Goal: Task Accomplishment & Management: Manage account settings

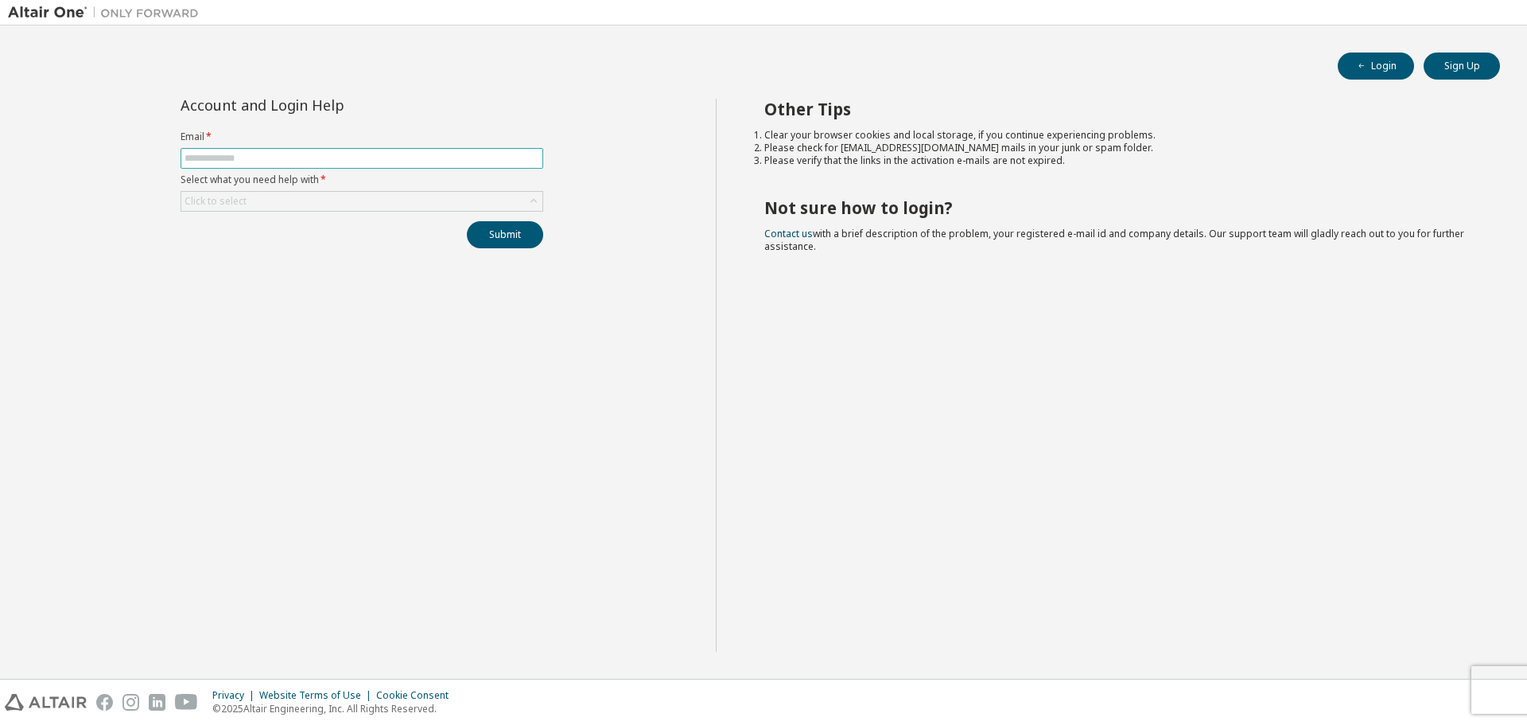
click at [277, 148] on span at bounding box center [362, 158] width 363 height 21
click at [274, 161] on input "text" at bounding box center [362, 158] width 355 height 13
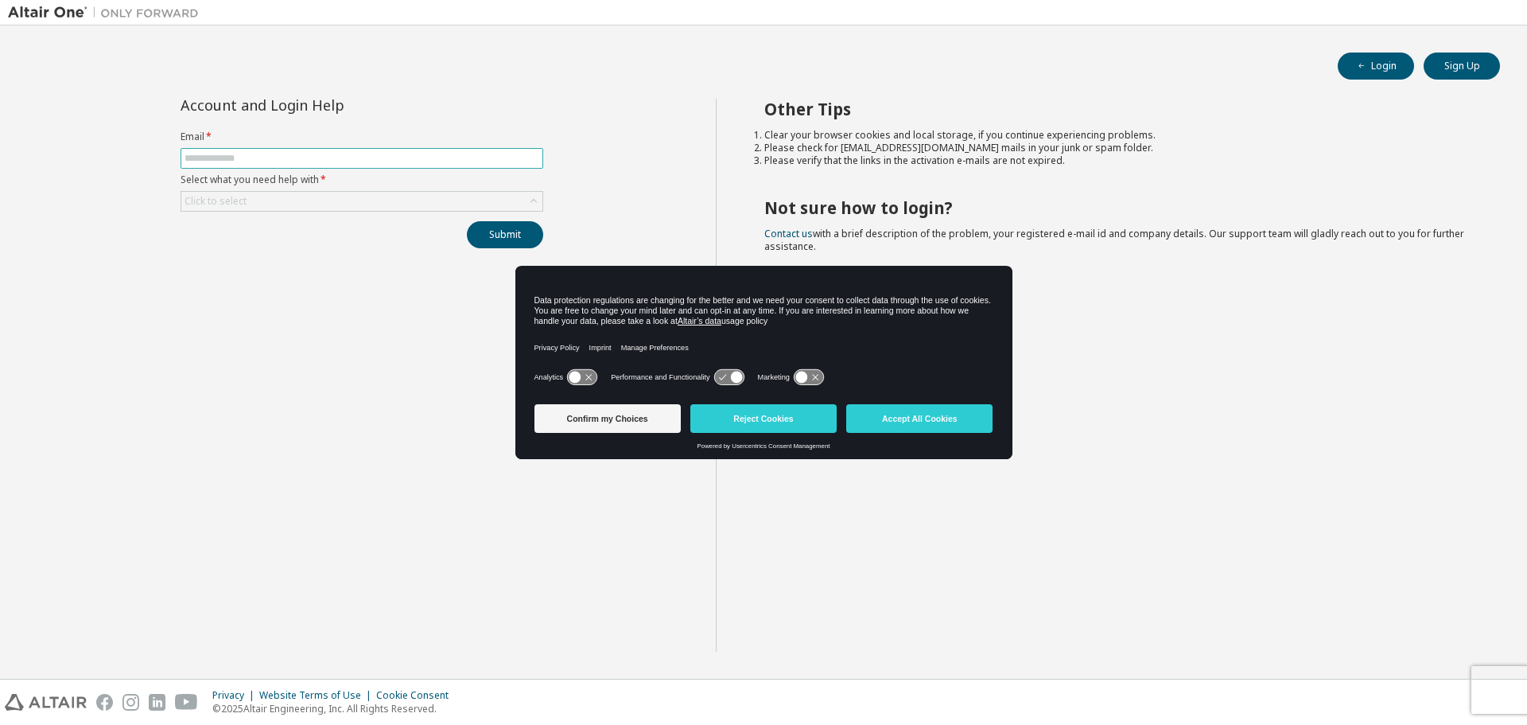
click at [378, 157] on input "text" at bounding box center [362, 158] width 355 height 13
type input "**********"
click at [383, 198] on div "Click to select" at bounding box center [361, 201] width 361 height 19
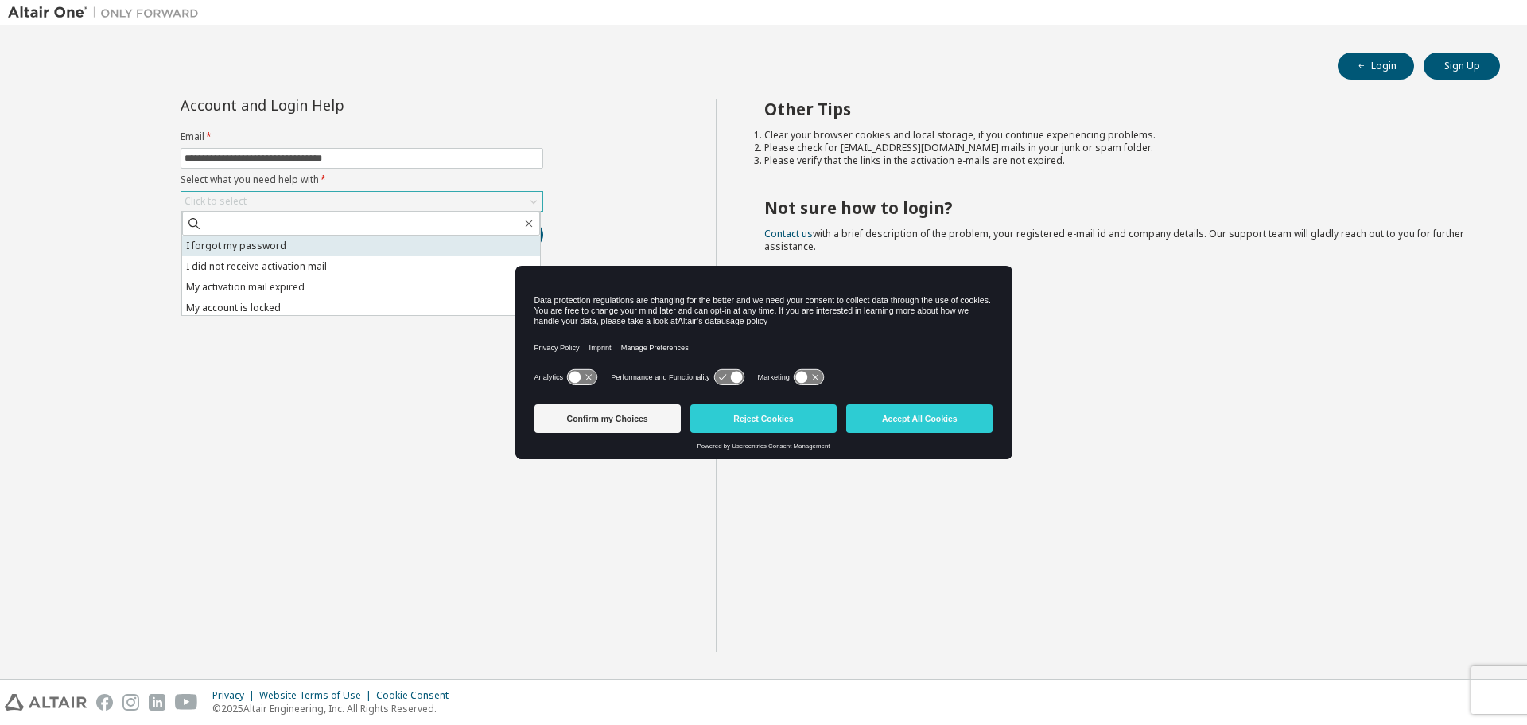
click at [340, 244] on li "I forgot my password" at bounding box center [361, 245] width 358 height 21
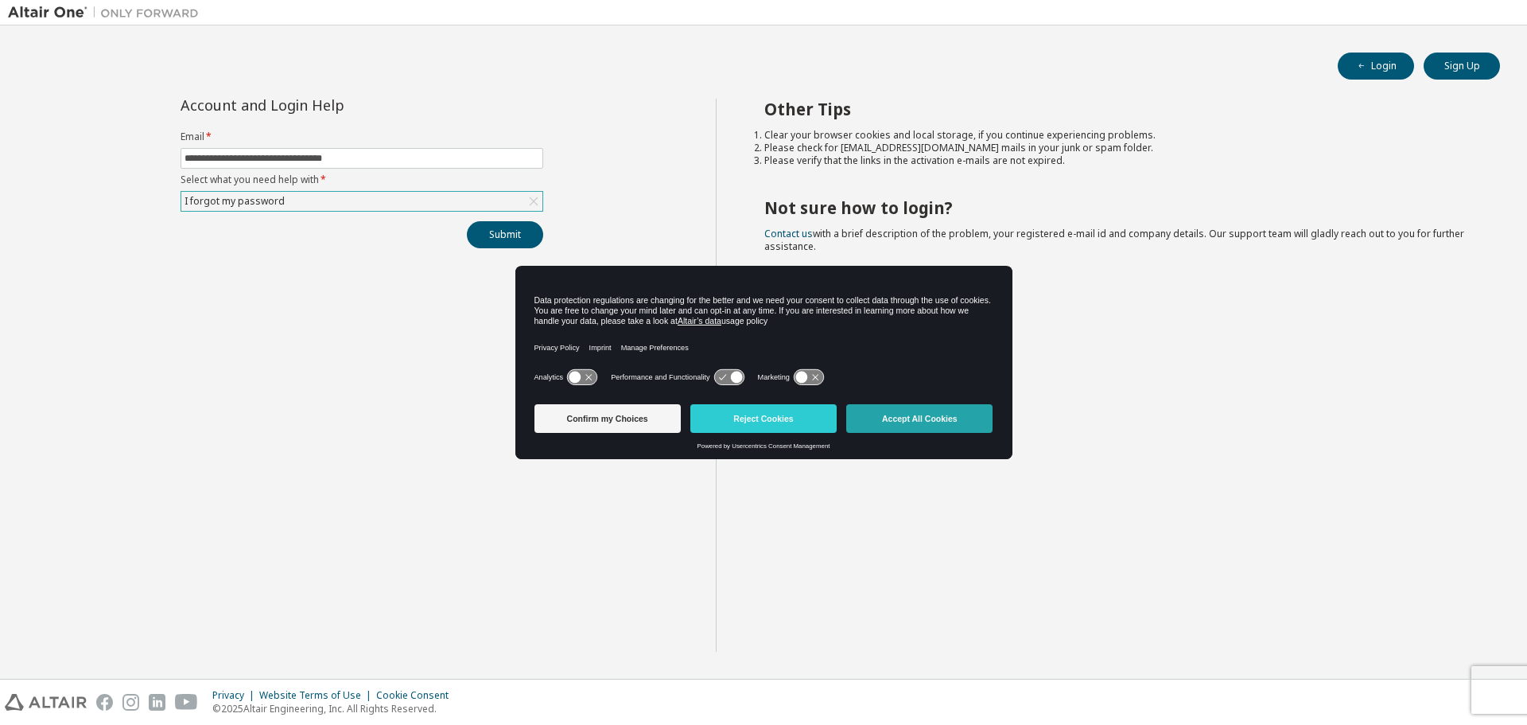
click at [925, 425] on button "Accept All Cookies" at bounding box center [919, 418] width 146 height 29
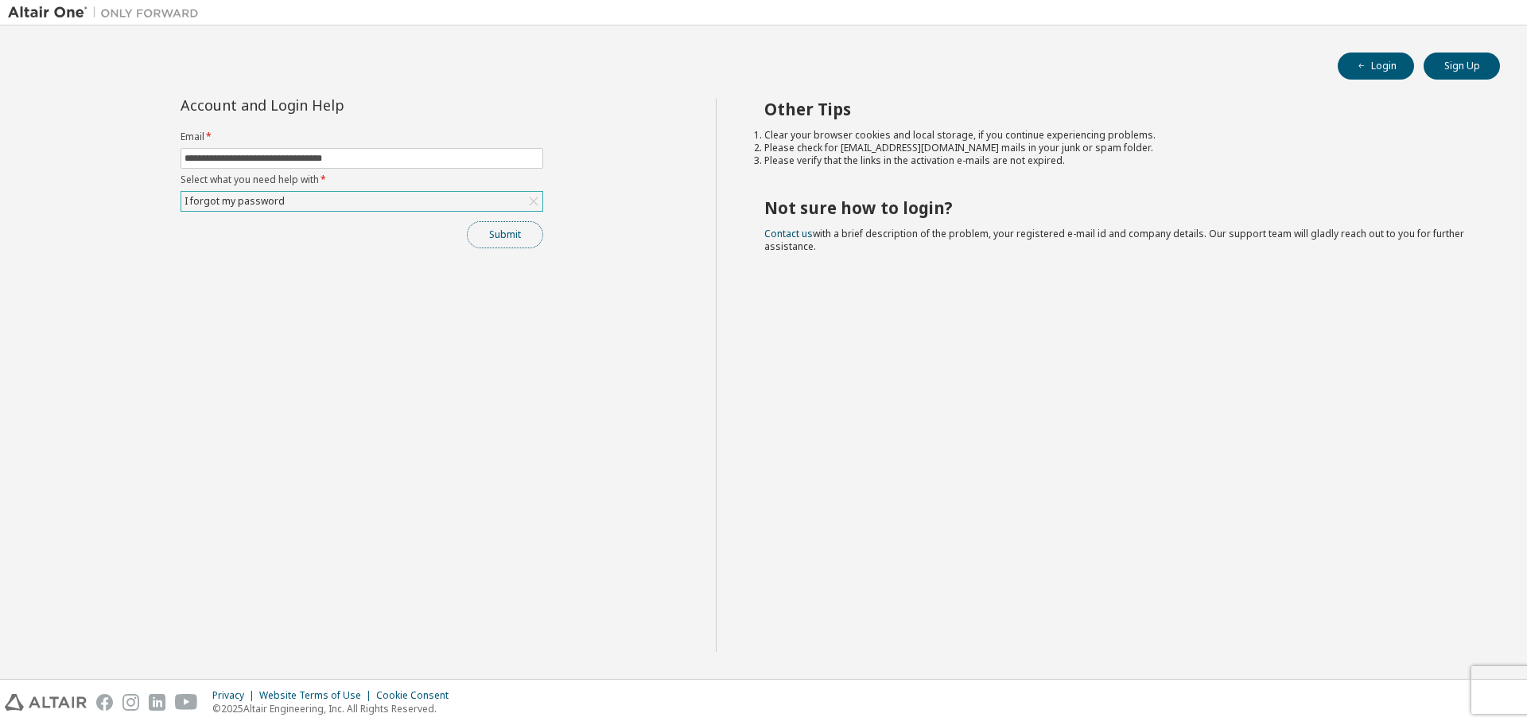
click at [524, 234] on button "Submit" at bounding box center [505, 234] width 76 height 27
click at [56, 9] on img at bounding box center [107, 13] width 199 height 16
click at [55, 14] on img at bounding box center [107, 13] width 199 height 16
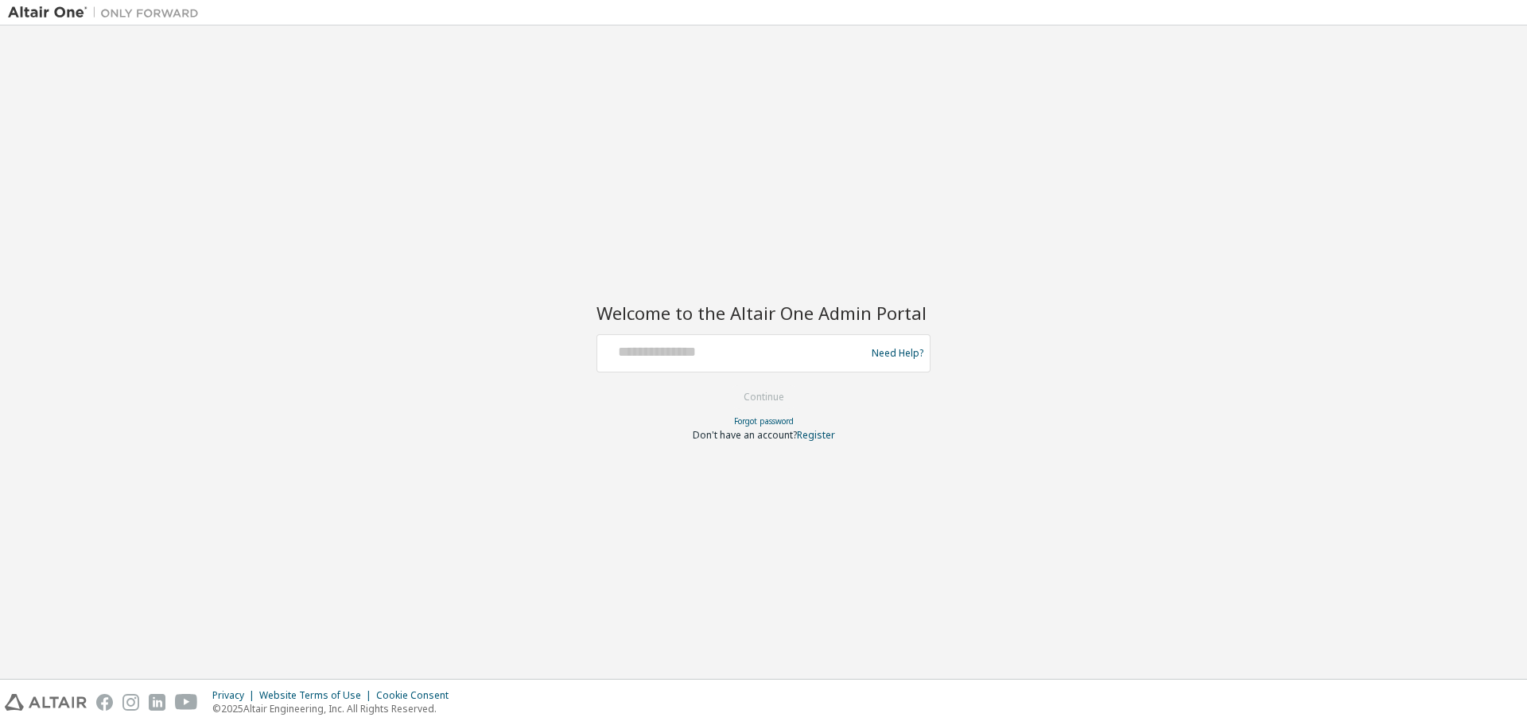
click at [768, 365] on div at bounding box center [734, 353] width 260 height 30
click at [694, 356] on input "text" at bounding box center [734, 349] width 260 height 23
type input "**********"
click at [779, 398] on button "Continue" at bounding box center [764, 397] width 74 height 24
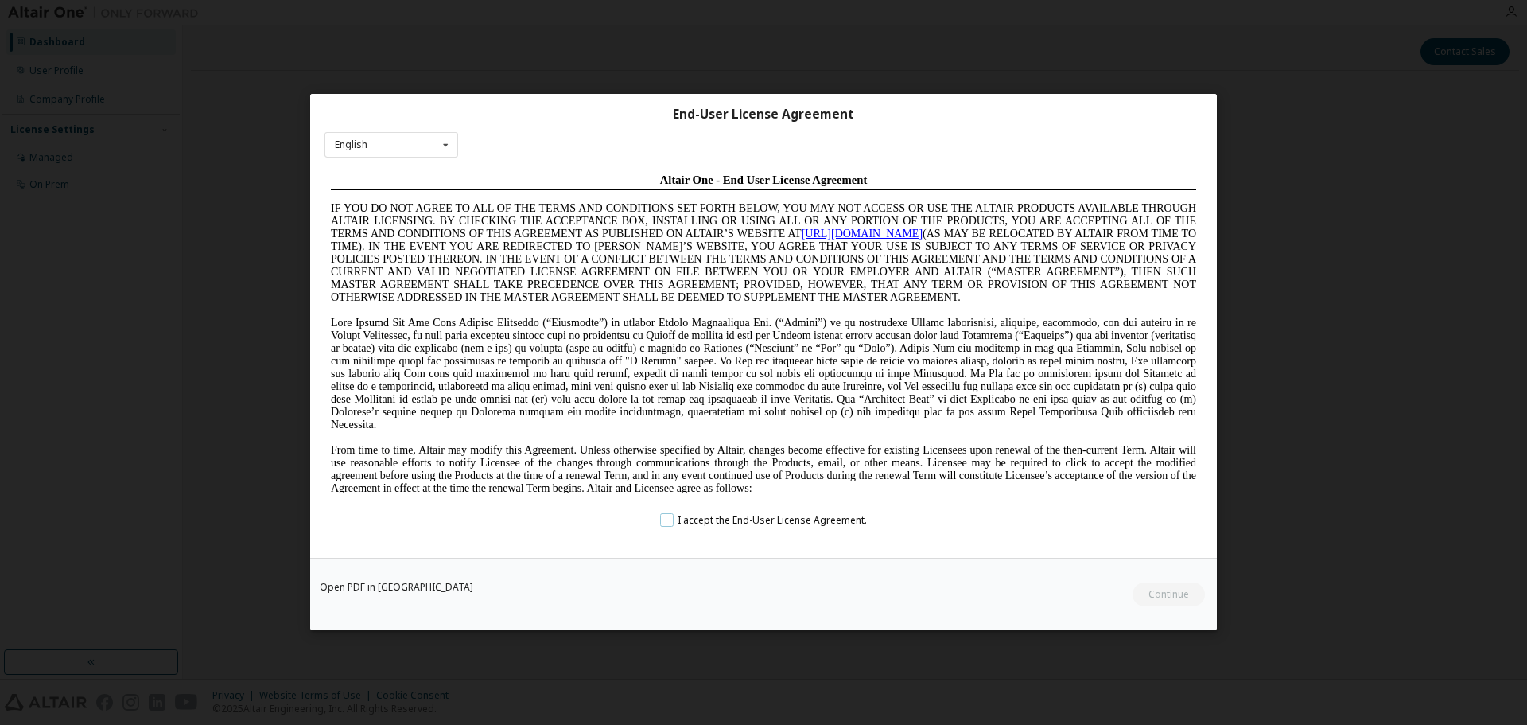
click at [672, 519] on label "I accept the End-User License Agreement." at bounding box center [763, 521] width 207 height 14
click at [1192, 597] on button "Continue" at bounding box center [1168, 595] width 74 height 24
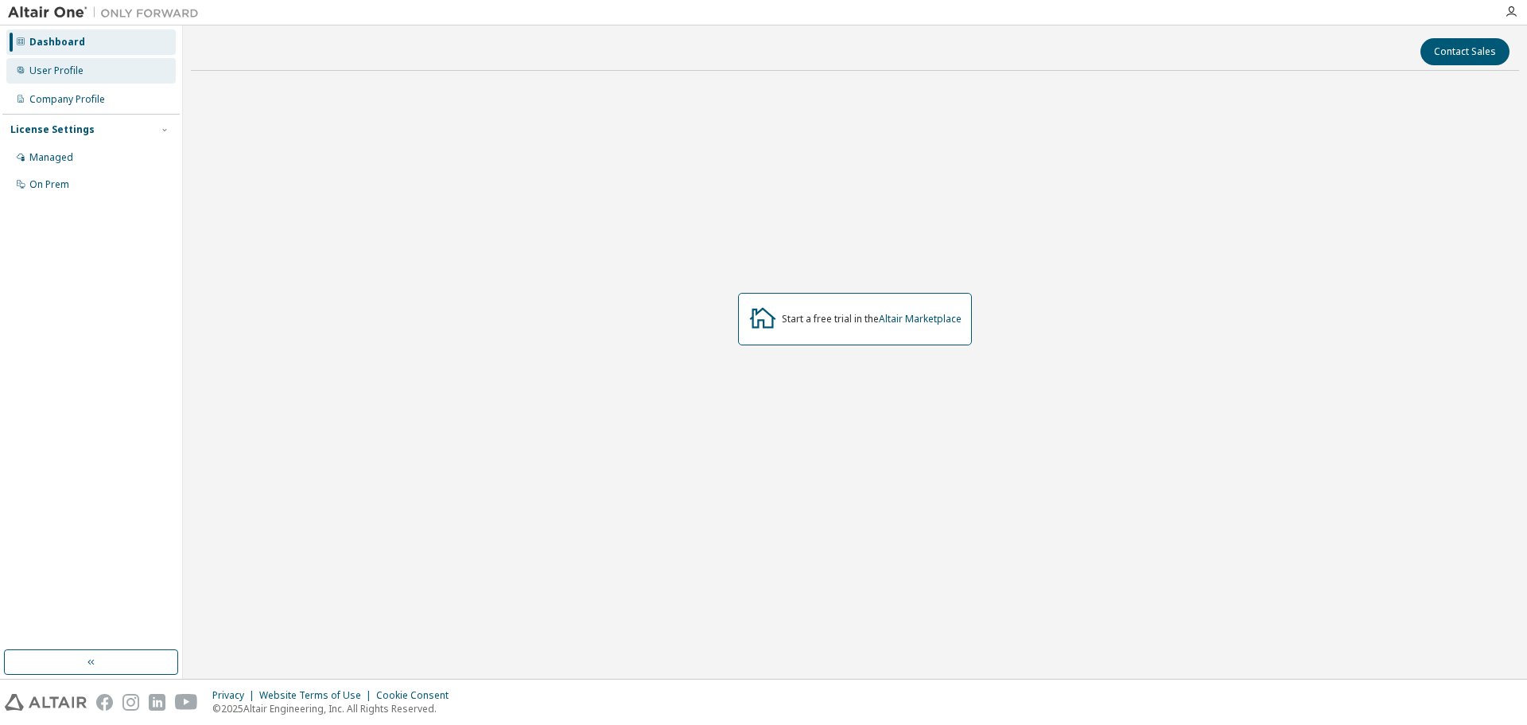
click at [82, 79] on div "User Profile" at bounding box center [90, 70] width 169 height 25
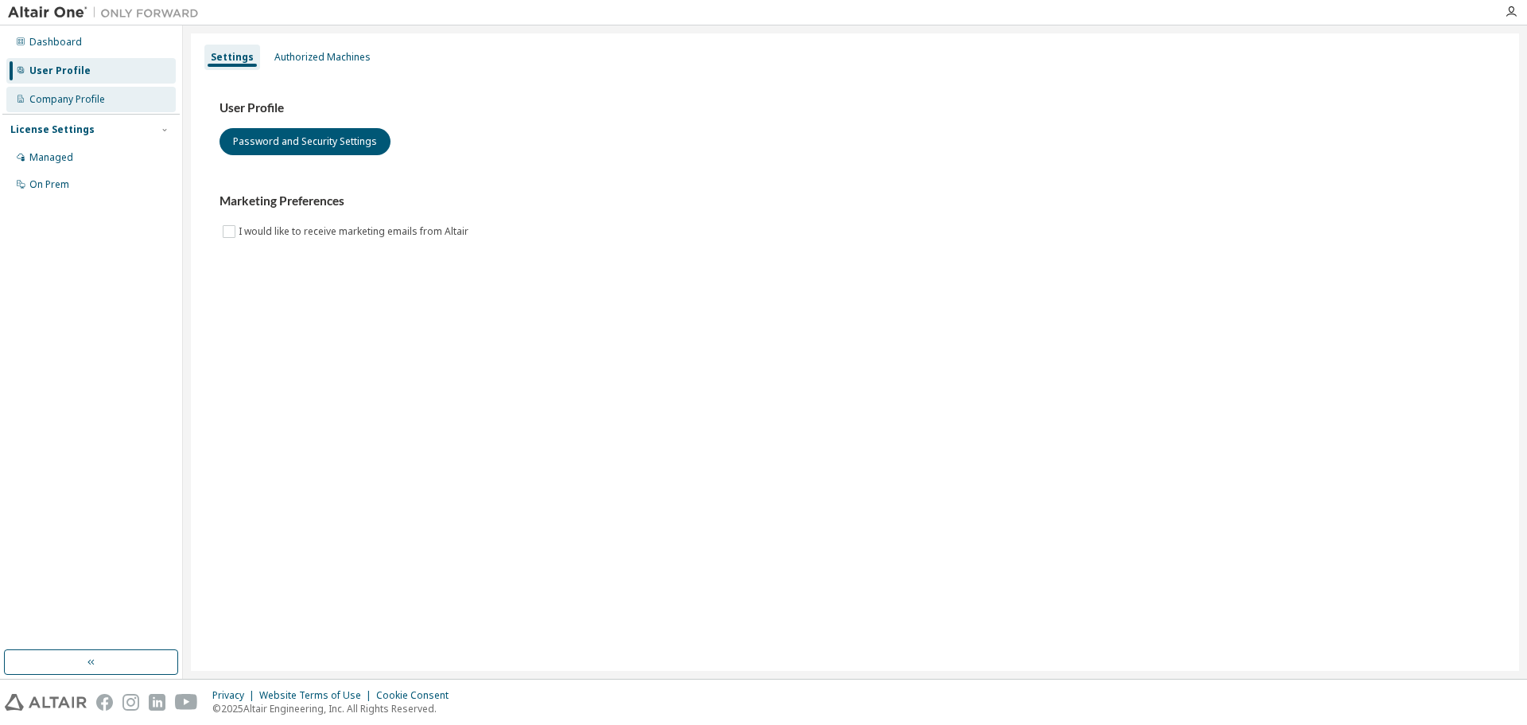
click at [98, 105] on div "Company Profile" at bounding box center [67, 99] width 76 height 13
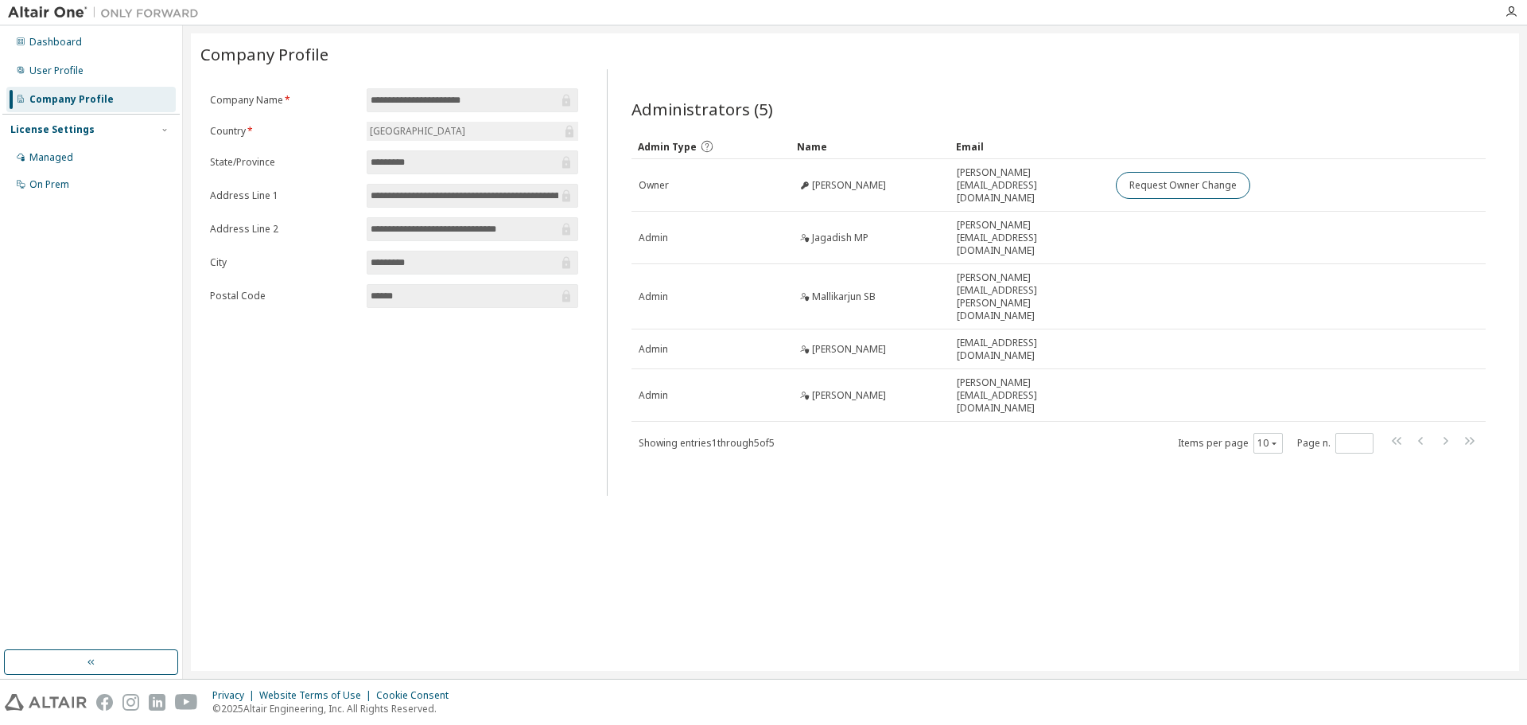
click at [64, 14] on img at bounding box center [107, 13] width 199 height 16
click at [85, 45] on div "Dashboard" at bounding box center [90, 41] width 169 height 25
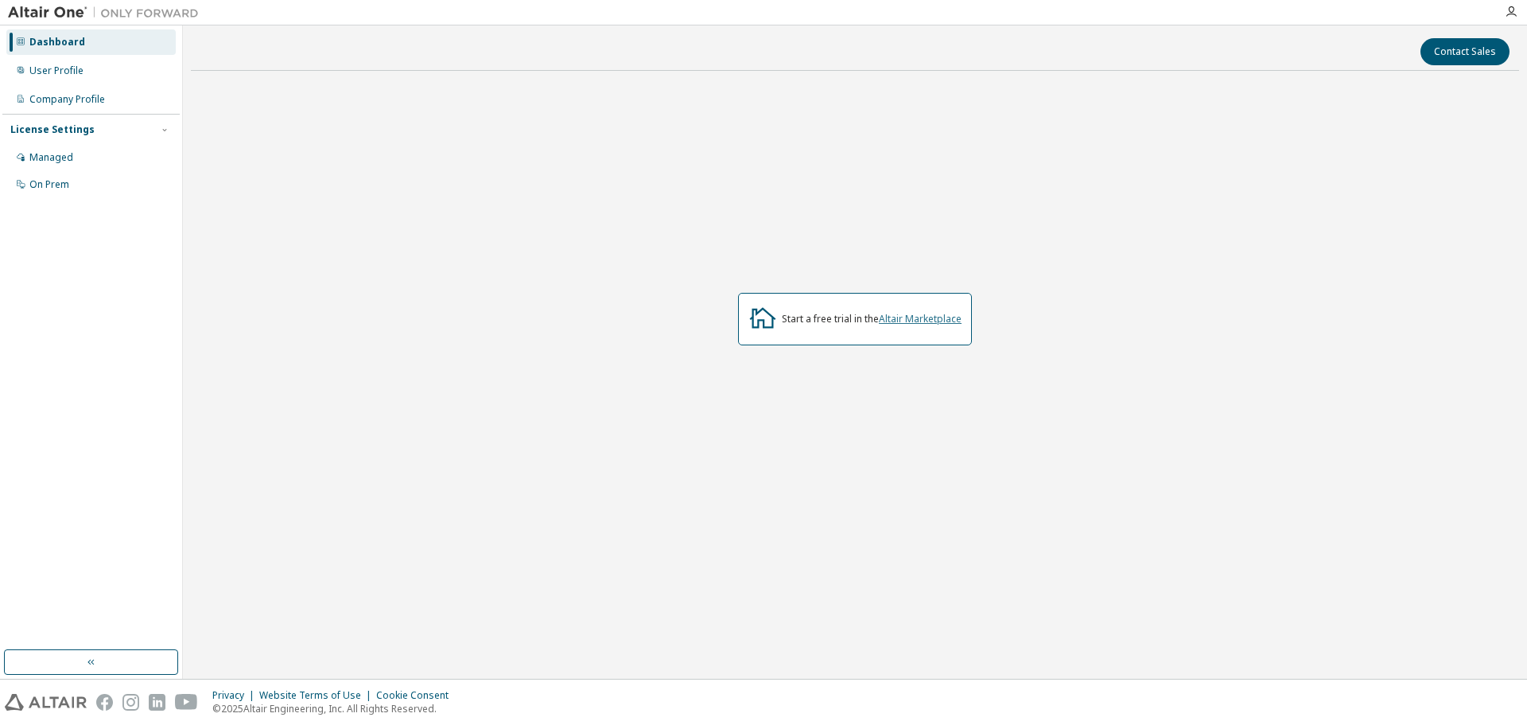
click at [911, 324] on link "Altair Marketplace" at bounding box center [920, 319] width 83 height 14
